Goal: Find specific page/section: Find specific page/section

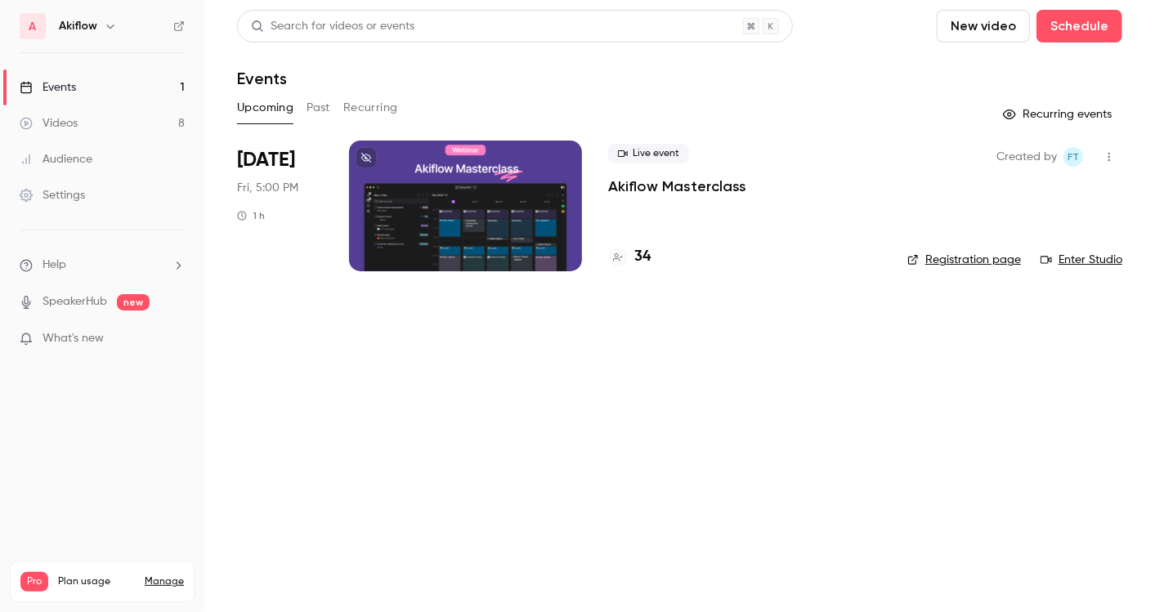
click at [488, 226] on div at bounding box center [465, 206] width 233 height 131
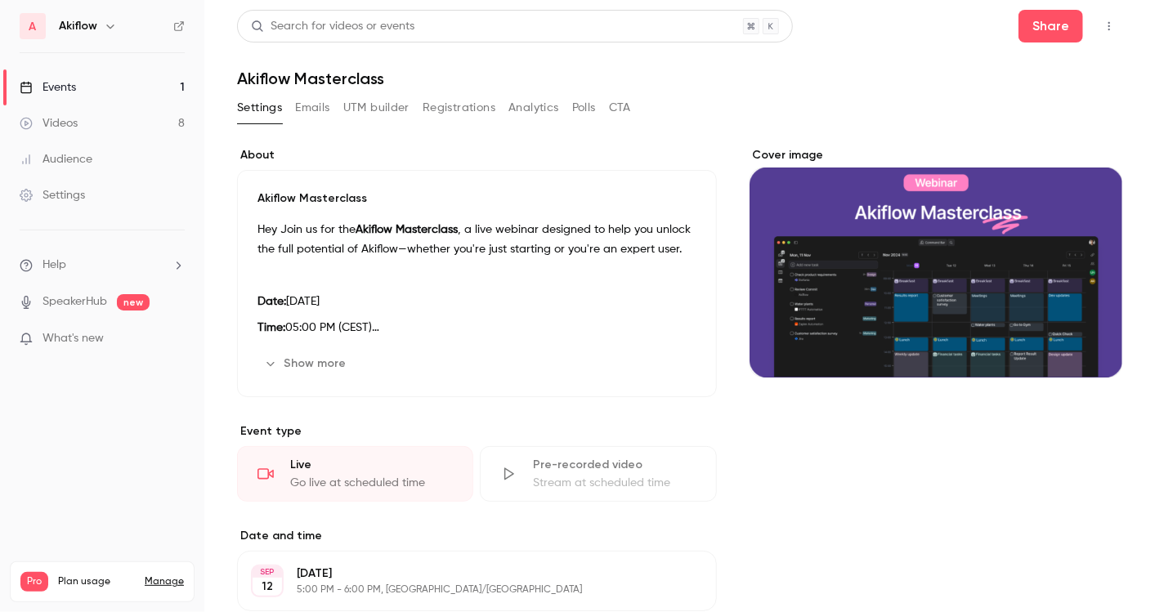
click at [189, 119] on link "Videos 8" at bounding box center [102, 123] width 204 height 36
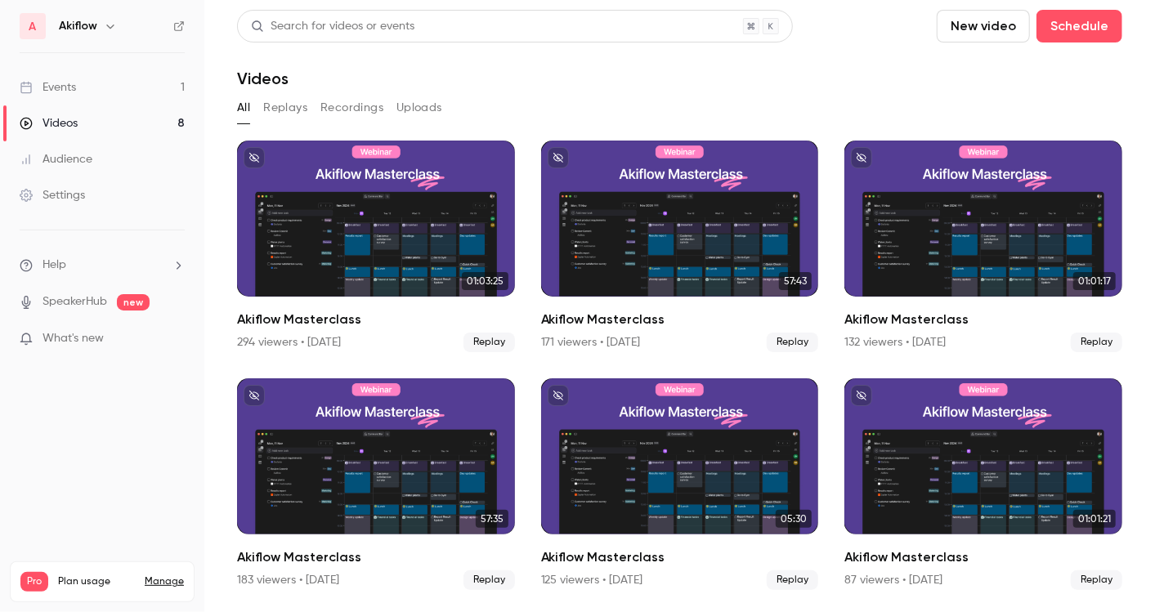
click at [114, 96] on link "Events 1" at bounding box center [102, 87] width 204 height 36
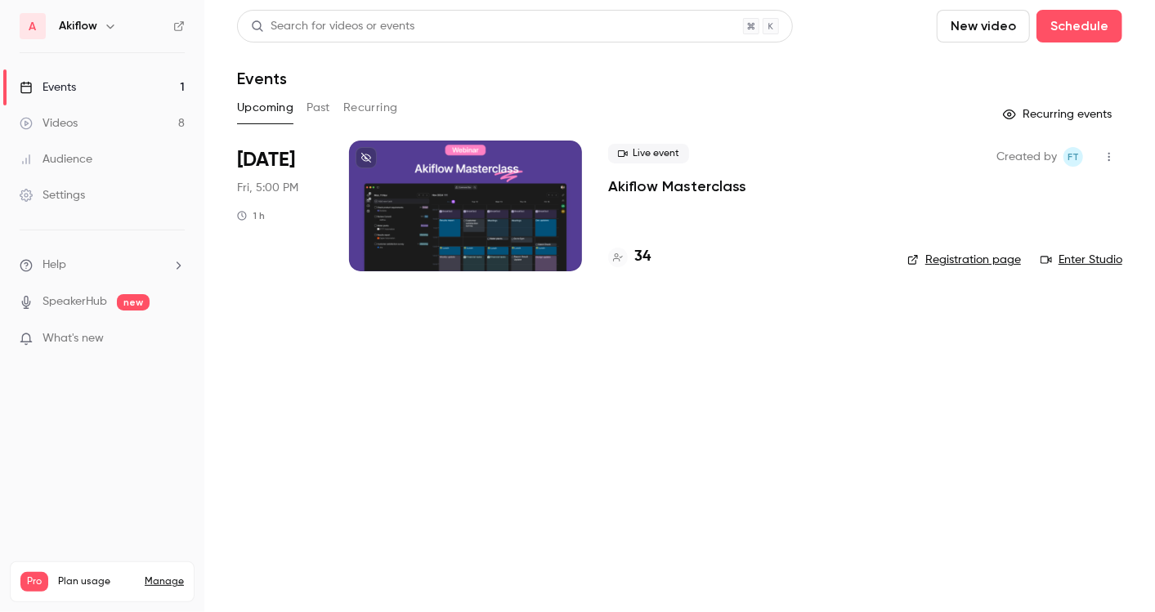
click at [478, 240] on div at bounding box center [465, 206] width 233 height 131
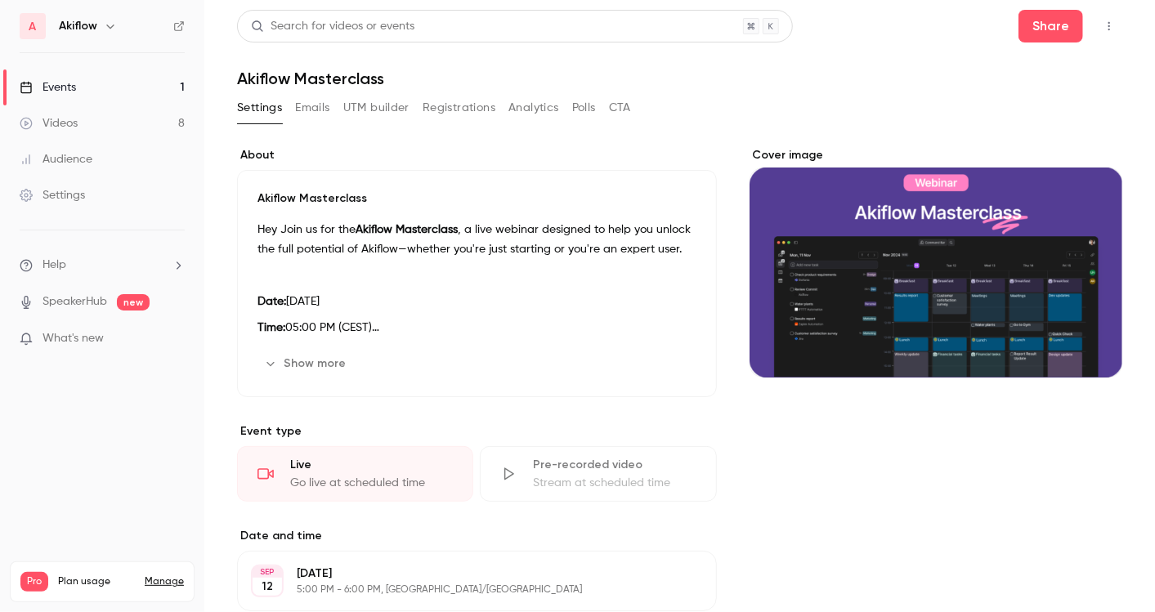
click at [445, 108] on button "Registrations" at bounding box center [459, 108] width 73 height 26
